Goal: Check status: Check status

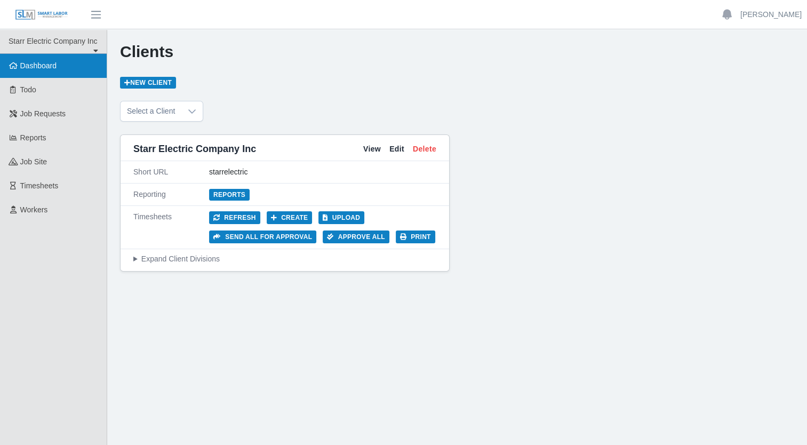
click at [40, 62] on span "Dashboard" at bounding box center [38, 65] width 37 height 9
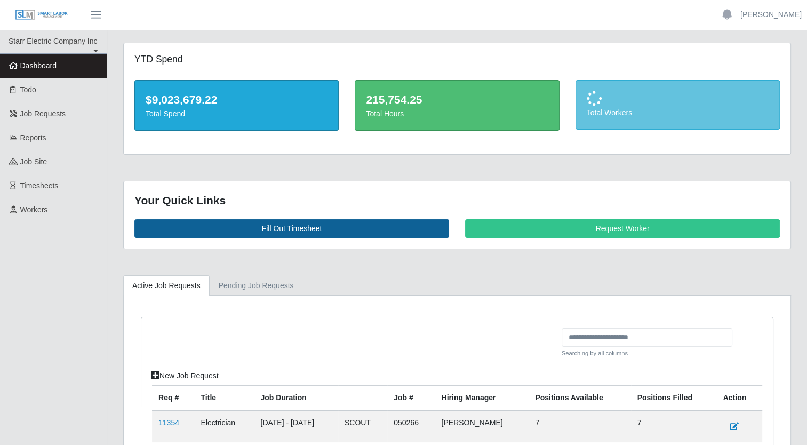
scroll to position [98, 0]
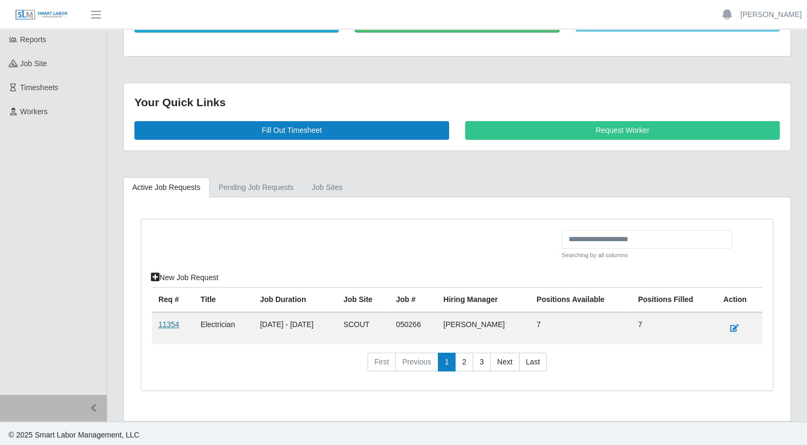
click at [167, 323] on link "11354" at bounding box center [168, 324] width 21 height 9
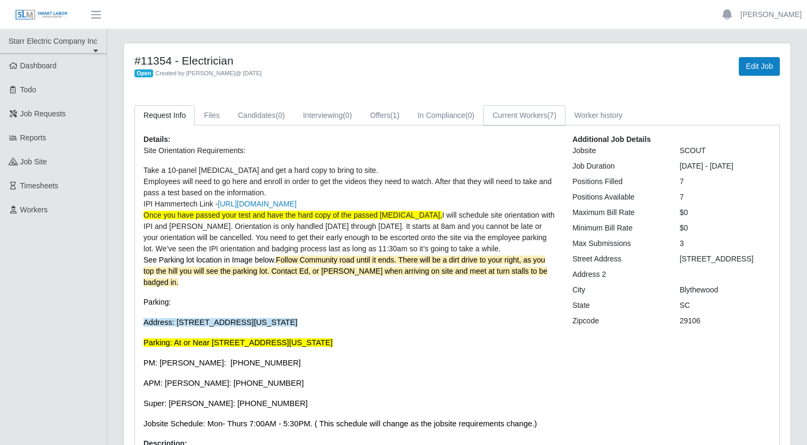
click at [508, 123] on link "Current Workers (7)" at bounding box center [524, 115] width 82 height 21
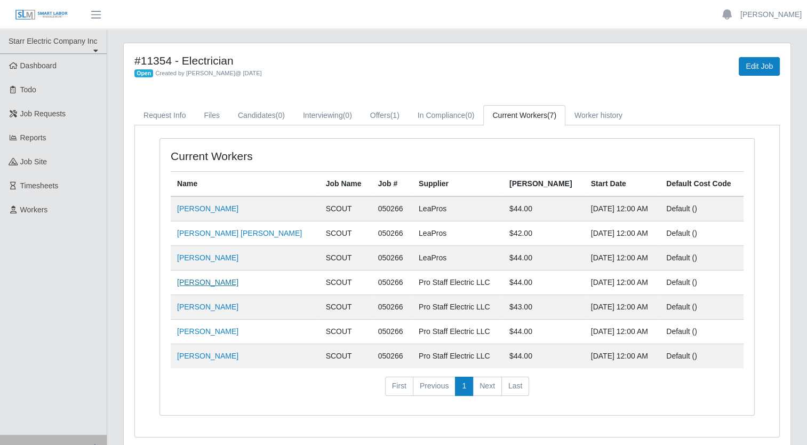
click at [196, 281] on link "Misael Rosas" at bounding box center [207, 282] width 61 height 9
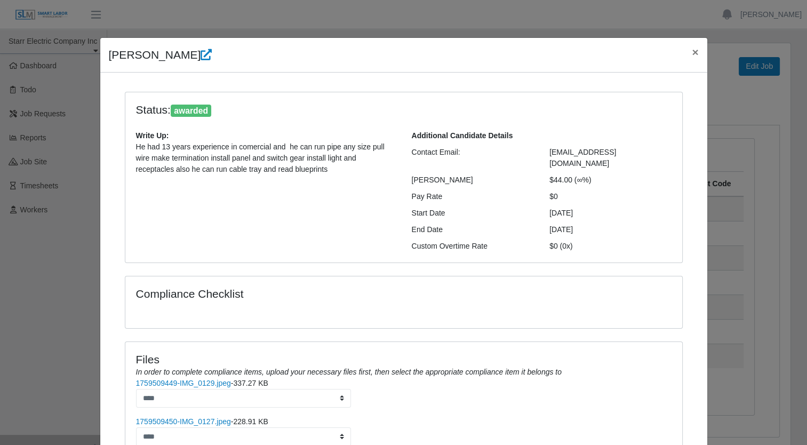
drag, startPoint x: 195, startPoint y: 280, endPoint x: 542, endPoint y: 170, distance: 363.8
click at [542, 174] on div "$44.00 (∞%)" at bounding box center [610, 179] width 138 height 11
click at [178, 378] on link "1759509449-IMG_0129.jpeg" at bounding box center [183, 382] width 95 height 9
click at [179, 417] on link "1759509450-IMG_0127.jpeg" at bounding box center [183, 421] width 95 height 9
